Goal: Check status: Check status

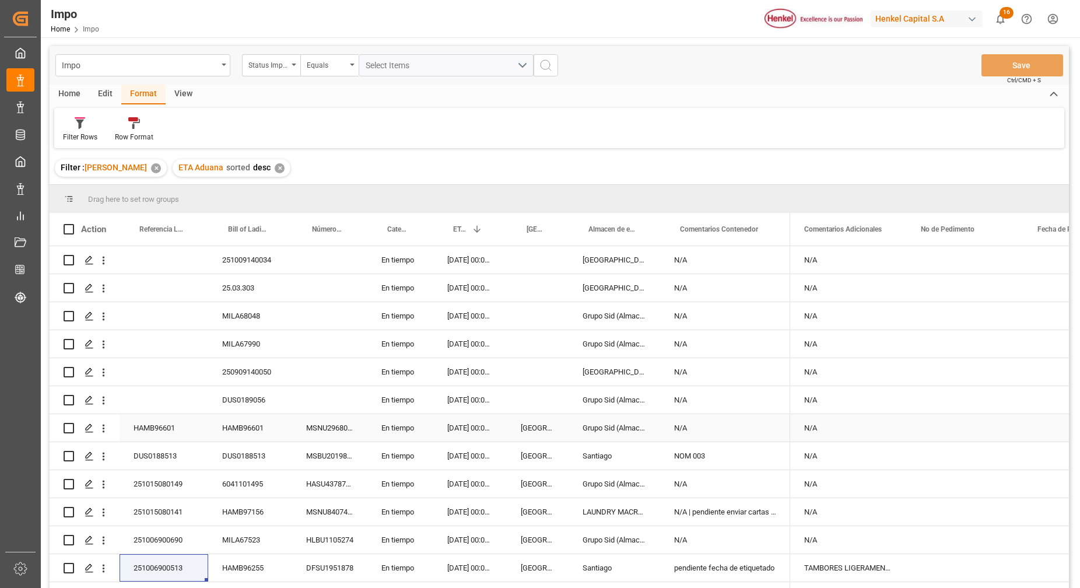
scroll to position [191, 0]
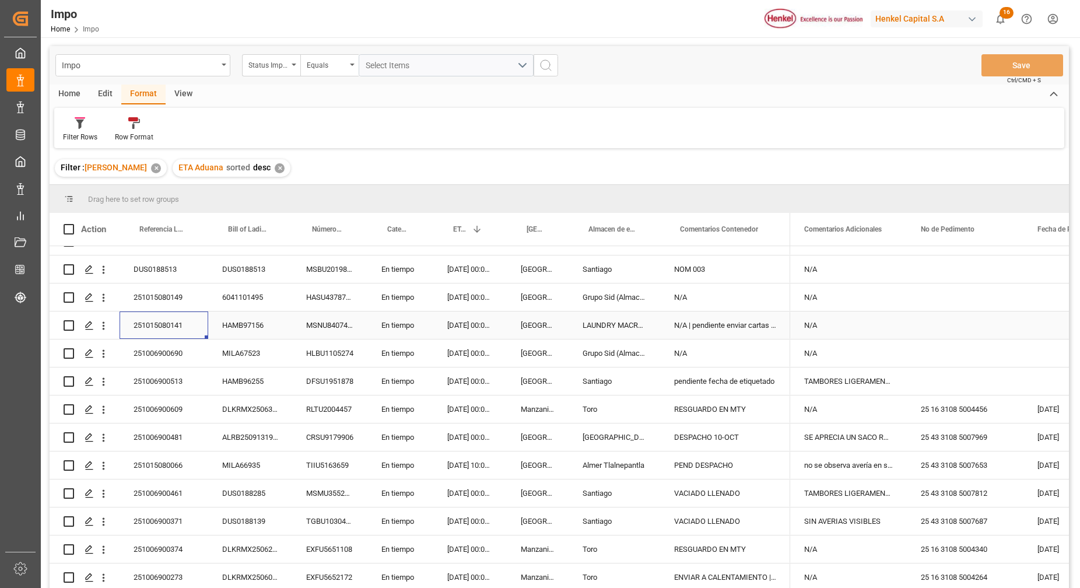
click at [155, 322] on div "251015080141" at bounding box center [164, 324] width 89 height 27
click at [714, 324] on div "N/A | pendiente enviar cartas actualizadas" at bounding box center [725, 324] width 130 height 27
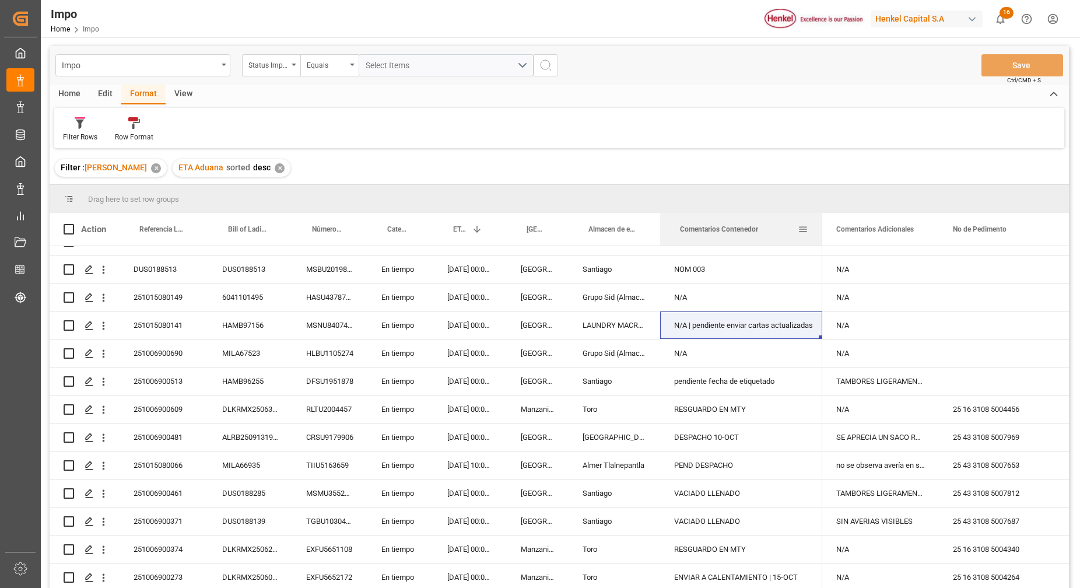
drag, startPoint x: 788, startPoint y: 233, endPoint x: 820, endPoint y: 233, distance: 32.1
click at [820, 233] on div at bounding box center [822, 229] width 5 height 33
